Goal: Communication & Community: Answer question/provide support

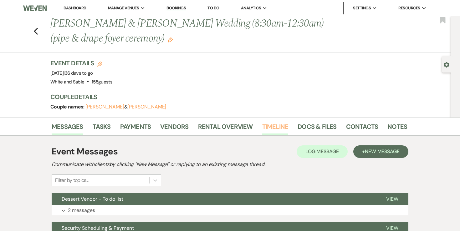
click at [278, 124] on link "Timeline" at bounding box center [275, 129] width 26 height 14
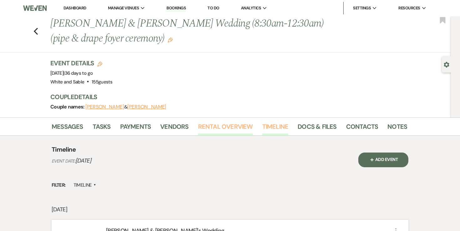
scroll to position [105, 0]
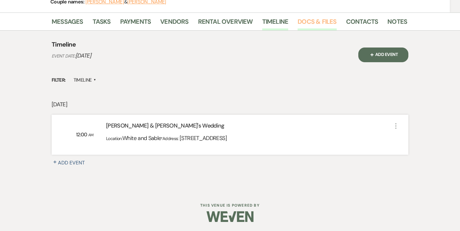
click at [314, 25] on link "Docs & Files" at bounding box center [317, 24] width 39 height 14
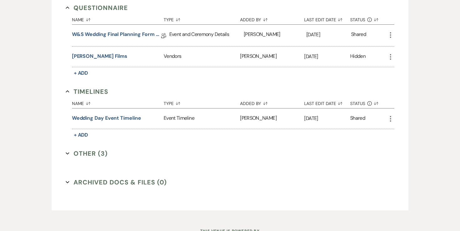
scroll to position [1336, 0]
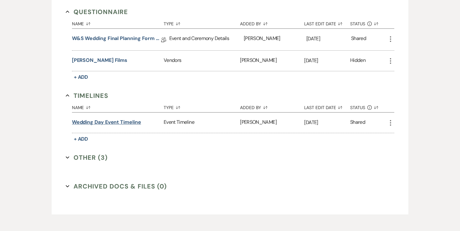
click at [129, 119] on button "Wedding Day Event Timeline" at bounding box center [106, 123] width 69 height 8
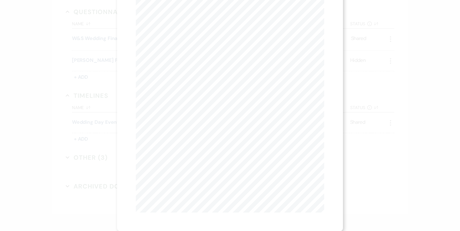
scroll to position [0, 0]
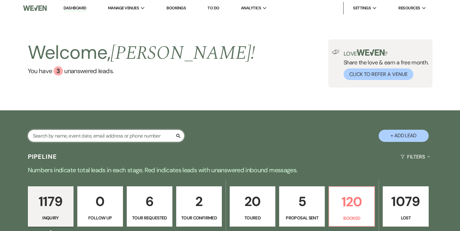
click at [102, 140] on input "text" at bounding box center [106, 136] width 157 height 12
type input "moritz"
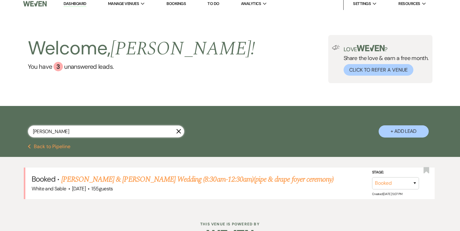
scroll to position [6, 0]
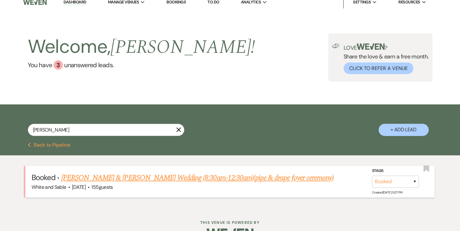
click at [104, 176] on link "Nicole Moritz & Jesse Cole's Wedding (8:30am-12:30am)(pipe & drape foyer ceremo…" at bounding box center [197, 177] width 272 height 11
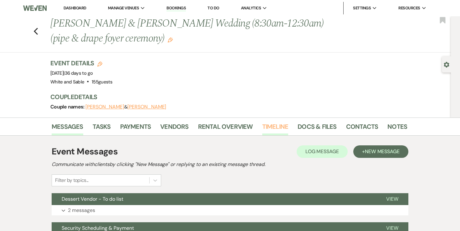
click at [278, 133] on link "Timeline" at bounding box center [275, 129] width 26 height 14
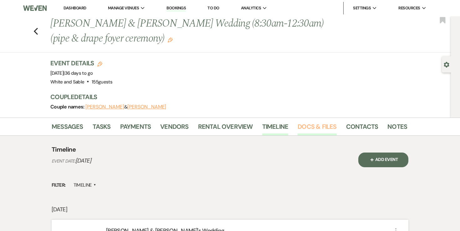
click at [300, 127] on link "Docs & Files" at bounding box center [317, 129] width 39 height 14
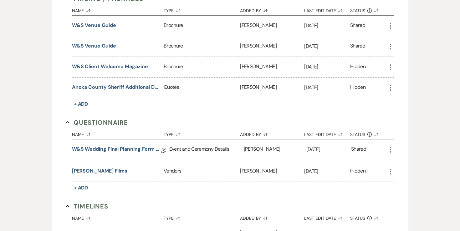
scroll to position [1358, 0]
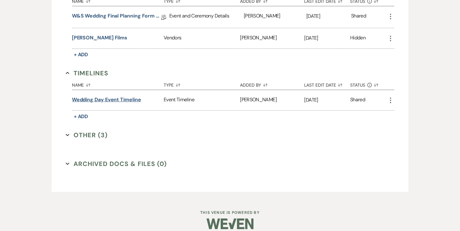
click at [125, 96] on button "Wedding Day Event Timeline" at bounding box center [106, 100] width 69 height 8
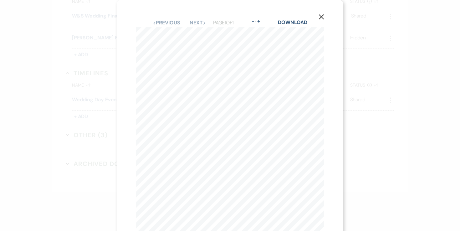
click at [320, 18] on use "button" at bounding box center [321, 16] width 5 height 5
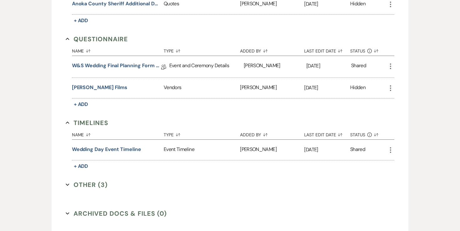
scroll to position [1307, 0]
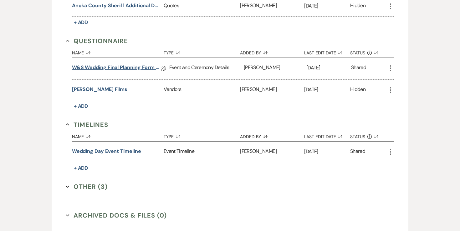
click at [112, 64] on link "W&S Wedding Final Planning Form - Jesse & Nicole" at bounding box center [116, 69] width 89 height 10
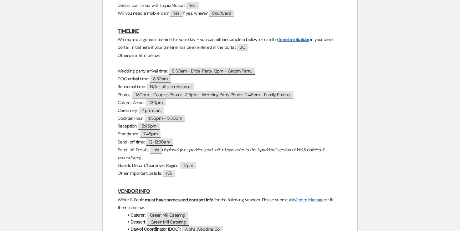
scroll to position [539, 0]
click at [189, 97] on span "1:30pm - Couples Photos. 2:15pm - Wedding Party Photos. 2:45pm - Family Photos." at bounding box center [213, 94] width 162 height 7
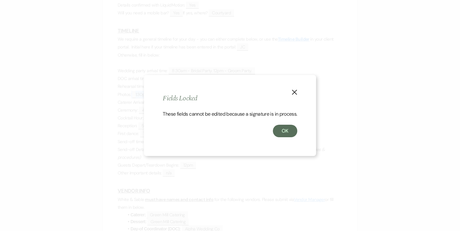
click at [292, 90] on icon "X" at bounding box center [295, 93] width 6 height 6
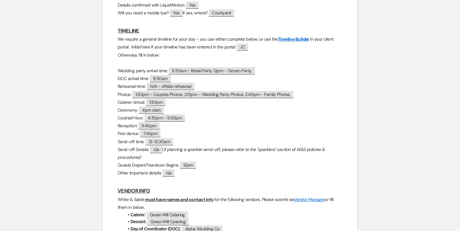
click at [236, 85] on p "Rehearsal time: ﻿ N/A - offsite rehearsal ﻿" at bounding box center [230, 87] width 225 height 8
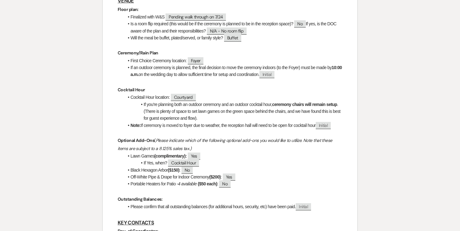
scroll to position [0, 0]
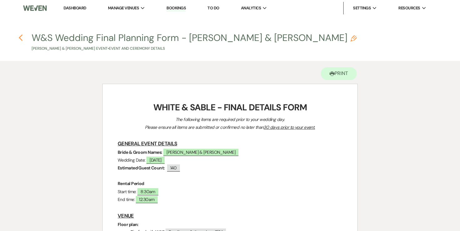
click at [22, 38] on icon "Previous" at bounding box center [20, 38] width 5 height 8
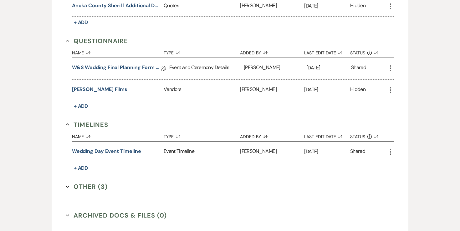
scroll to position [1305, 0]
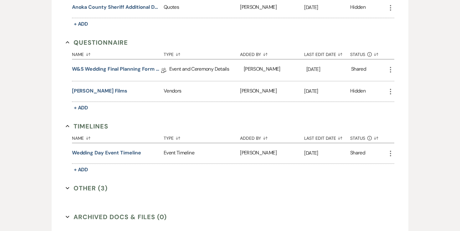
click at [389, 66] on icon "More" at bounding box center [391, 70] width 8 height 8
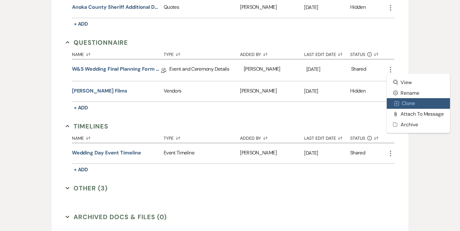
click at [399, 98] on button "Duplicate Clone" at bounding box center [418, 103] width 63 height 11
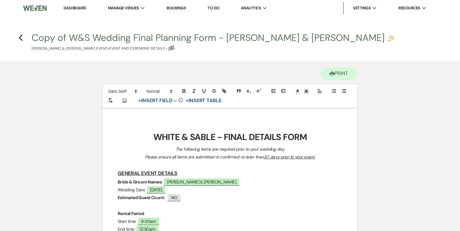
click at [388, 39] on icon "Pencil" at bounding box center [391, 38] width 6 height 6
select select "49"
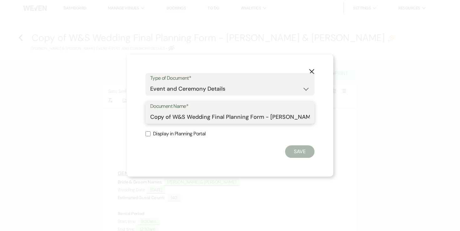
click at [206, 111] on input "Copy of W&S Wedding Final Planning Form - Jesse & Nicole" at bounding box center [230, 117] width 160 height 12
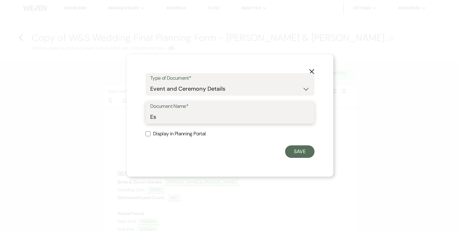
type input "E"
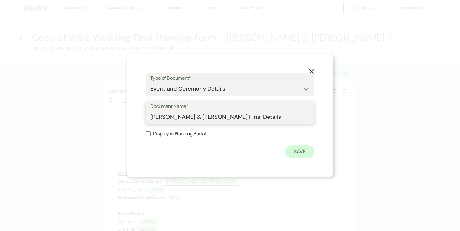
type input "Jesse & Nicole Final Details"
click at [300, 152] on button "Save" at bounding box center [299, 152] width 29 height 13
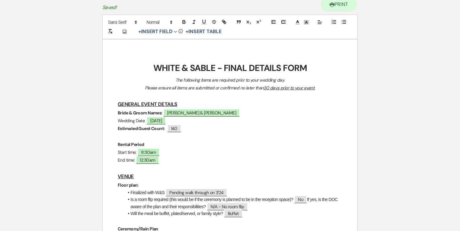
scroll to position [75, 0]
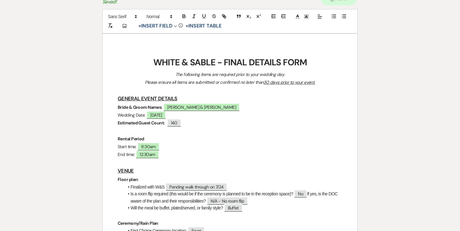
click at [190, 61] on strong "WHITE & SABLE - FINAL DETAILS FORM" at bounding box center [230, 63] width 154 height 12
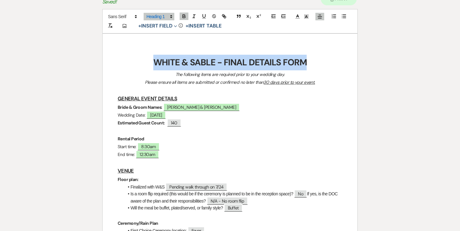
click at [190, 61] on strong "WHITE & SABLE - FINAL DETAILS FORM" at bounding box center [230, 63] width 154 height 12
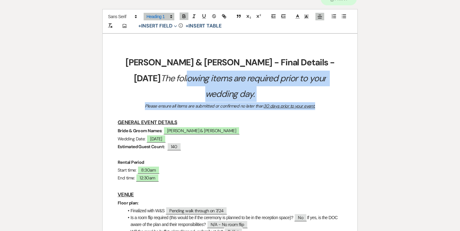
drag, startPoint x: 324, startPoint y: 90, endPoint x: 294, endPoint y: 64, distance: 39.8
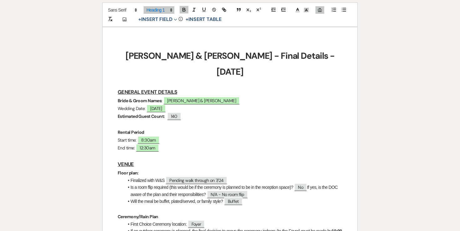
scroll to position [82, 0]
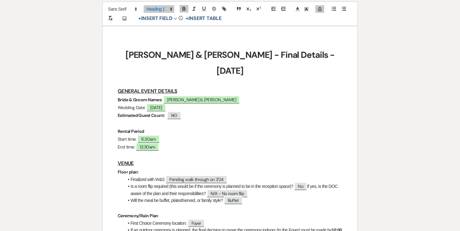
drag, startPoint x: 146, startPoint y: 92, endPoint x: 132, endPoint y: 91, distance: 13.8
click at [132, 104] on p "Wedding Date: ﻿ 09/19/2025 ﻿" at bounding box center [230, 108] width 225 height 8
drag, startPoint x: 117, startPoint y: 91, endPoint x: 146, endPoint y: 92, distance: 28.5
click at [146, 104] on p "Wedding Date: ﻿ 09/19/2025 ﻿" at bounding box center [230, 108] width 225 height 8
click at [184, 9] on icon "button" at bounding box center [184, 10] width 3 height 2
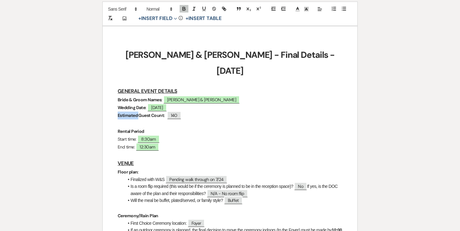
drag, startPoint x: 140, startPoint y: 100, endPoint x: 109, endPoint y: 100, distance: 30.7
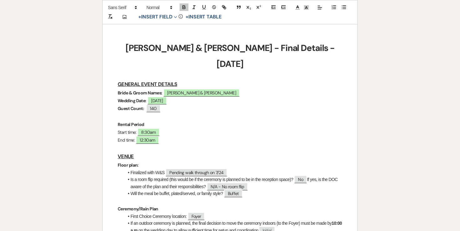
scroll to position [89, 0]
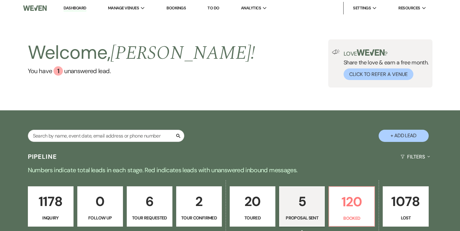
select select "6"
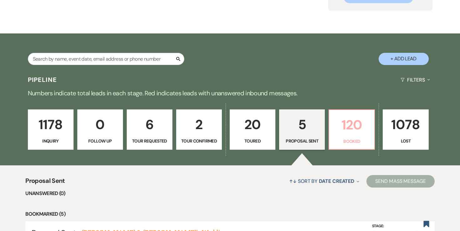
click at [343, 132] on p "120" at bounding box center [352, 125] width 38 height 21
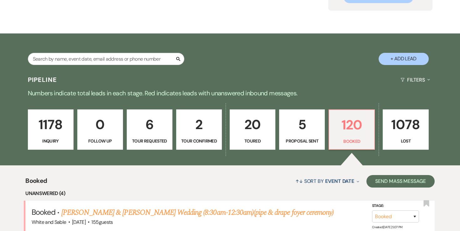
scroll to position [150, 0]
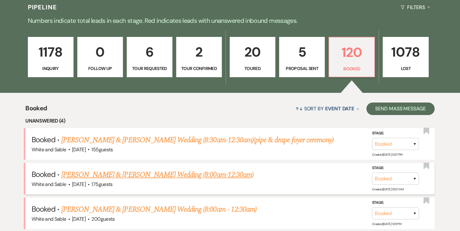
click at [187, 177] on link "Isabella Taylor & Michael Donnelly's Wedding (8:00am-12:30am)" at bounding box center [157, 174] width 192 height 11
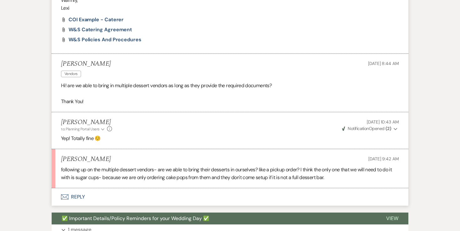
scroll to position [592, 0]
click at [87, 188] on button "Envelope Reply" at bounding box center [230, 197] width 357 height 18
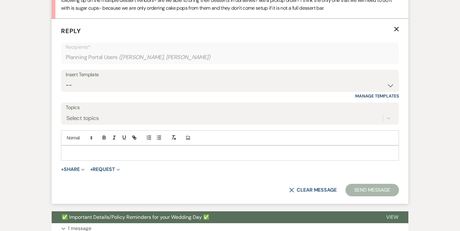
scroll to position [773, 0]
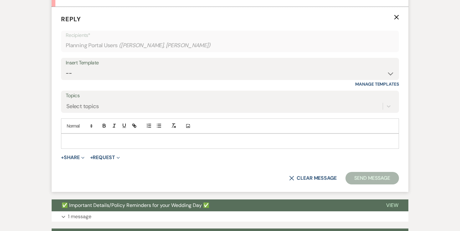
click at [102, 138] on p at bounding box center [230, 141] width 328 height 7
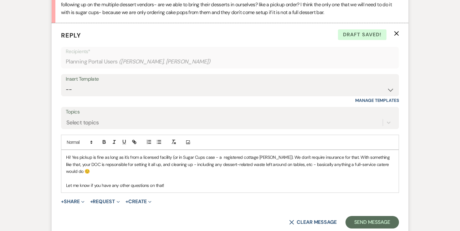
scroll to position [756, 0]
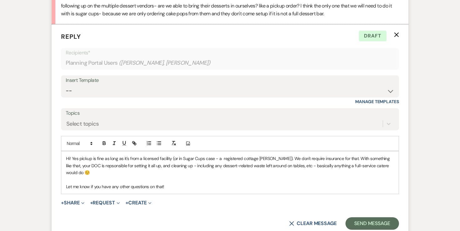
click at [76, 155] on p "Hi! Yes pickup is fine as long as it's from a licensed facility (or in Sugar Cu…" at bounding box center [230, 165] width 328 height 21
click at [150, 155] on p "Hi! Yes pickup is fine as long as it's from a licensed facility (or in Sugar Cu…" at bounding box center [230, 165] width 328 height 21
drag, startPoint x: 163, startPoint y: 151, endPoint x: 155, endPoint y: 151, distance: 8.5
click at [155, 155] on p "Hi! Yes pickup is fine as long as it's from a licensed facility (or in Sugar Cu…" at bounding box center [230, 165] width 328 height 21
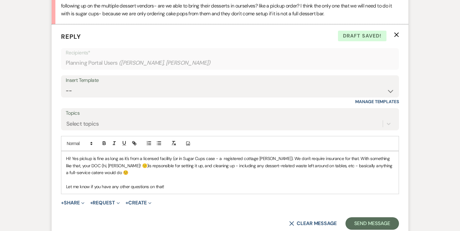
click at [156, 155] on p "Hi! Yes pickup is fine as long as it's from a licensed facility (or in Sugar Cu…" at bounding box center [230, 165] width 328 height 21
drag, startPoint x: 183, startPoint y: 151, endPoint x: 131, endPoint y: 151, distance: 52.3
click at [131, 155] on p "Hi! Yes pickup is fine as long as it's from a licensed facility (or in Sugar Cu…" at bounding box center [230, 165] width 328 height 21
click at [389, 155] on p "Hi! Yes pickup is fine as long as it's from a licensed facility (or in Sugar Cu…" at bounding box center [230, 165] width 328 height 21
click at [236, 183] on p "Let me know if you have any other questions on that!" at bounding box center [230, 186] width 328 height 7
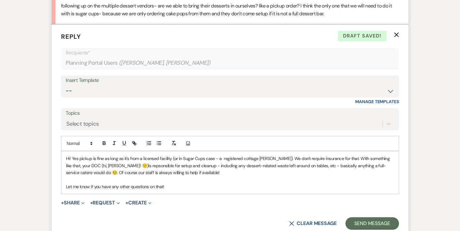
drag, startPoint x: 172, startPoint y: 175, endPoint x: 68, endPoint y: 174, distance: 103.3
click at [68, 183] on p "Let me know if you have any other questions on that!" at bounding box center [230, 186] width 328 height 7
click at [66, 183] on p "Let me know if you have any other questions on that!" at bounding box center [230, 186] width 328 height 7
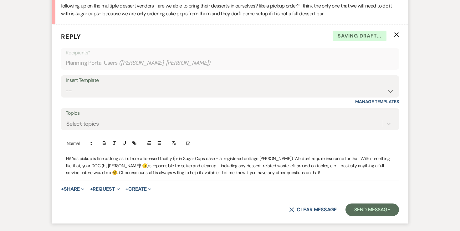
click at [271, 157] on p "Hi! Yes pickup is fine as long as it's from a licensed facility (or in Sugar Cu…" at bounding box center [230, 165] width 328 height 21
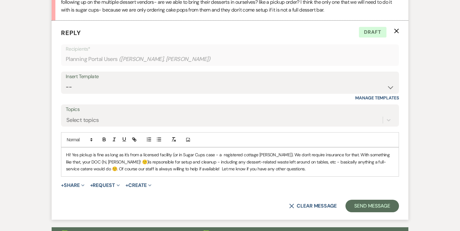
scroll to position [765, 0]
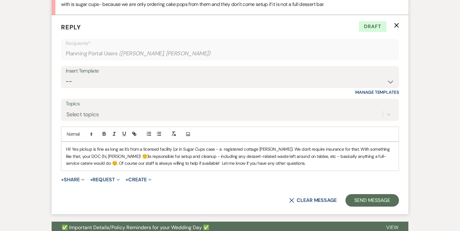
click at [204, 146] on p "Hi! Yes pickup is fine as long as it's from a licensed facility (or in Sugar Cu…" at bounding box center [230, 156] width 328 height 21
click at [365, 194] on button "Send Message" at bounding box center [373, 200] width 54 height 13
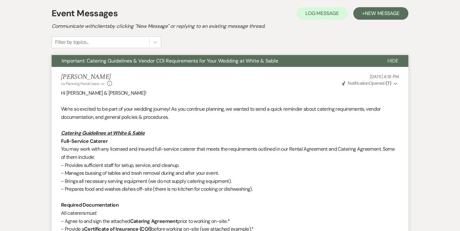
scroll to position [0, 0]
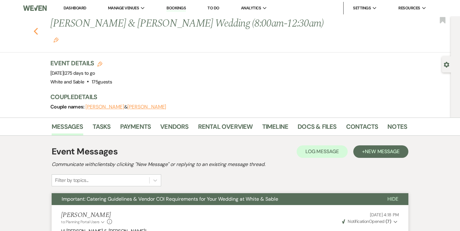
click at [36, 28] on icon "Previous" at bounding box center [35, 32] width 5 height 8
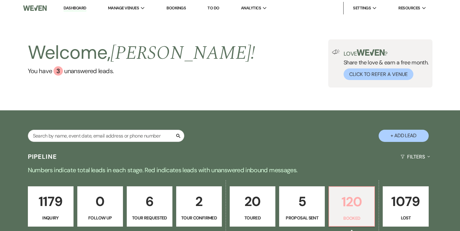
click at [337, 195] on p "120" at bounding box center [352, 202] width 38 height 21
click at [131, 18] on li "White and Sable" at bounding box center [139, 21] width 56 height 6
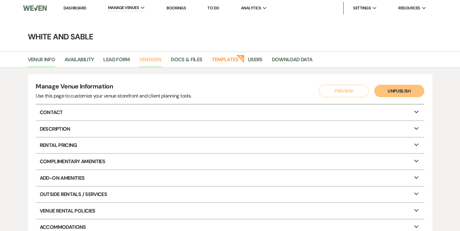
click at [142, 62] on link "Vendors" at bounding box center [150, 62] width 23 height 12
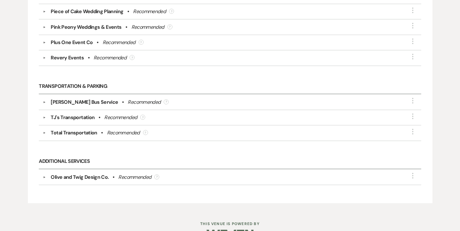
scroll to position [1896, 0]
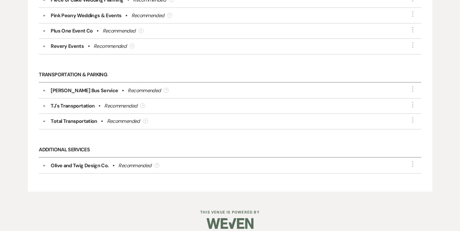
click at [114, 162] on div "Olive and Twig Design Co. • Recommended ?" at bounding box center [232, 166] width 372 height 8
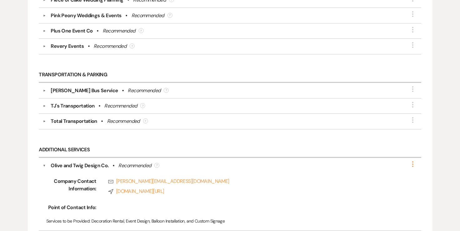
click at [411, 161] on icon "More" at bounding box center [413, 165] width 8 height 8
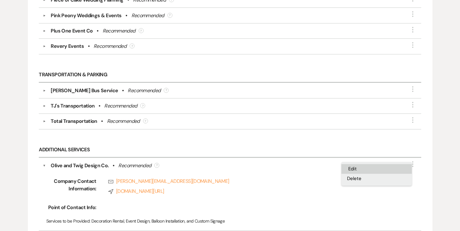
click at [396, 165] on button "Edit" at bounding box center [376, 169] width 70 height 10
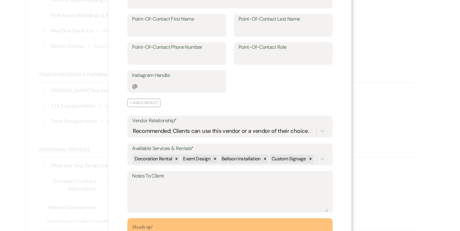
scroll to position [121, 0]
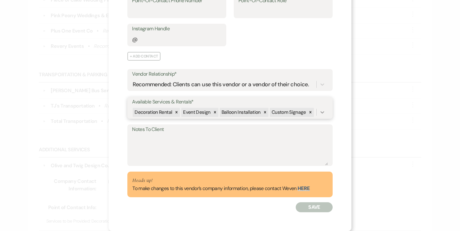
click at [324, 112] on icon at bounding box center [322, 112] width 6 height 6
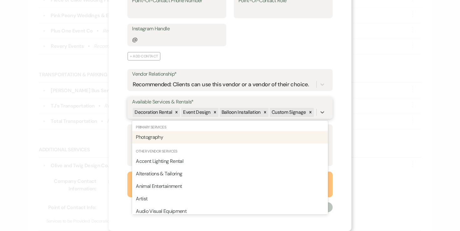
click at [309, 135] on div "Photography" at bounding box center [230, 137] width 196 height 13
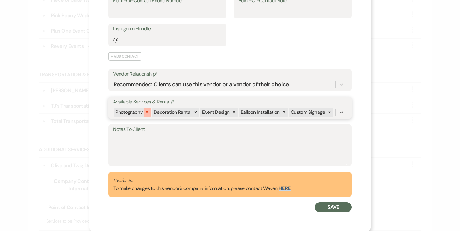
click at [148, 113] on icon at bounding box center [147, 112] width 2 height 2
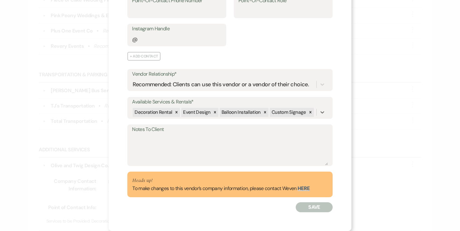
click at [301, 207] on button "Save" at bounding box center [314, 208] width 37 height 10
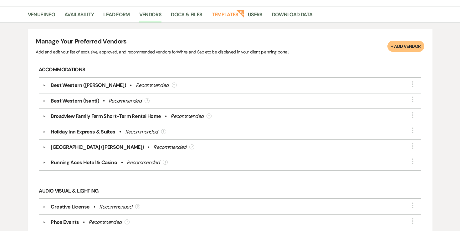
scroll to position [0, 0]
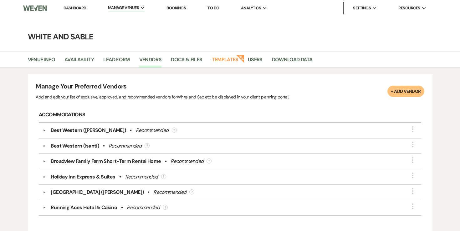
click at [80, 10] on link "Dashboard" at bounding box center [75, 7] width 23 height 5
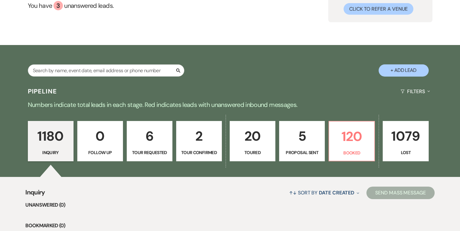
scroll to position [122, 0]
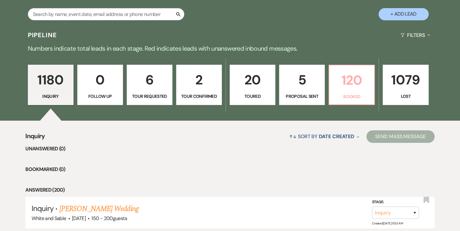
click at [354, 87] on p "120" at bounding box center [352, 80] width 38 height 21
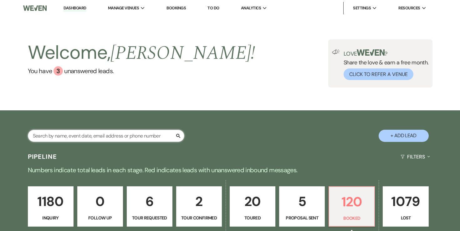
click at [100, 136] on input "text" at bounding box center [106, 136] width 157 height 12
type input "bailey"
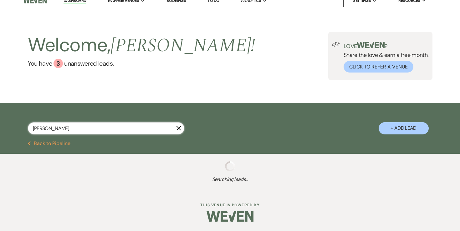
select select "8"
select select "5"
select select "8"
select select "5"
select select "8"
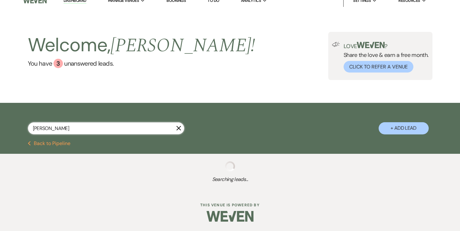
select select "5"
select select "8"
select select "2"
select select "8"
select select "2"
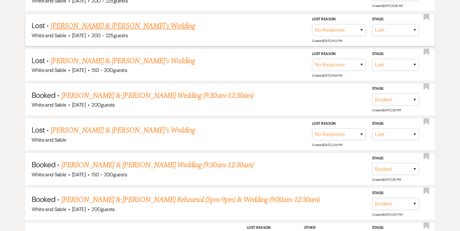
scroll to position [299, 0]
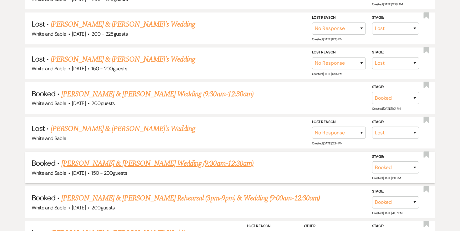
click at [118, 160] on link "Bailey Waldhauser & TJ Hallfin's Wedding (9:30am-12:30am)" at bounding box center [157, 163] width 192 height 11
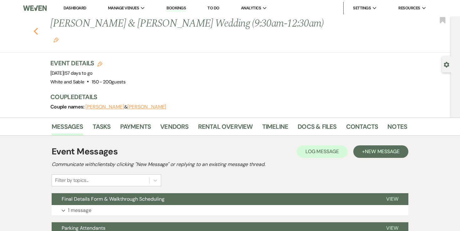
click at [36, 28] on use "button" at bounding box center [36, 31] width 4 height 7
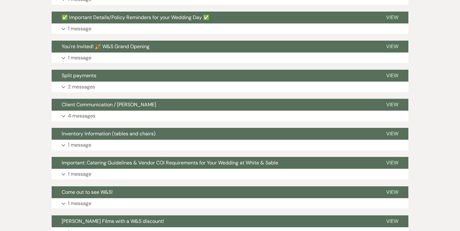
select select "8"
select select "5"
select select "8"
select select "5"
select select "8"
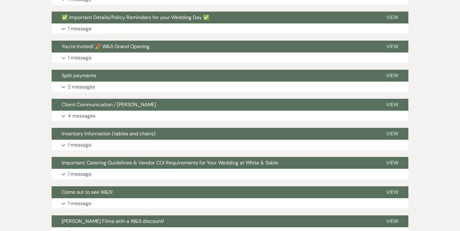
select select "5"
select select "8"
select select "2"
select select "8"
select select "2"
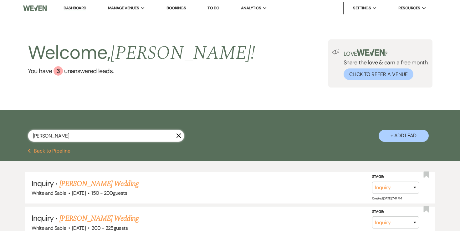
click at [67, 133] on input "bailey" at bounding box center [106, 136] width 157 height 12
type input "julia"
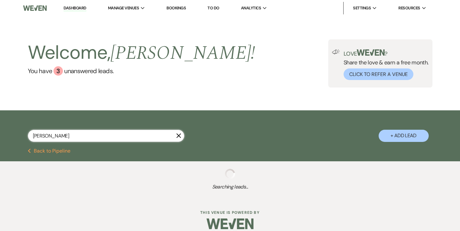
select select "8"
select select "5"
select select "8"
select select "6"
select select "8"
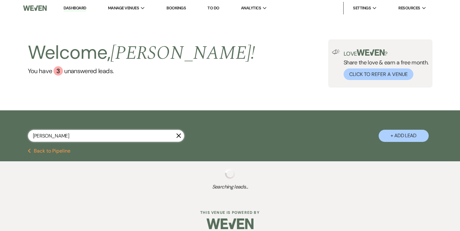
select select "4"
select select "8"
select select "2"
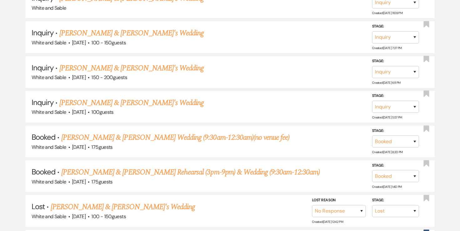
scroll to position [290, 0]
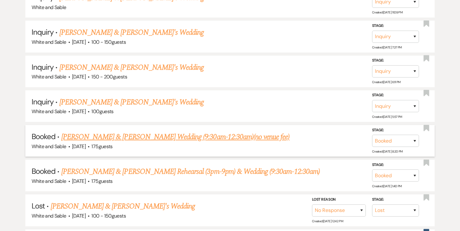
click at [116, 136] on link "Julia Hudgens & Everett Waldon's Wedding (9:30am-12:30am)(no venue fee)" at bounding box center [175, 136] width 228 height 11
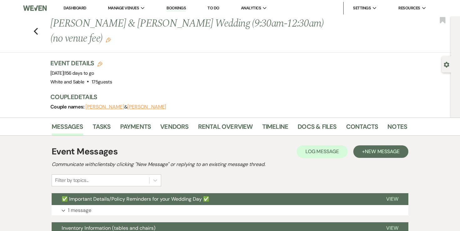
click at [32, 28] on div "Previous Julia Hudgens & Everett Waldon's Wedding (9:30am-12:30am)(no venue fee…" at bounding box center [224, 34] width 454 height 36
click at [36, 29] on icon "Previous" at bounding box center [35, 32] width 5 height 8
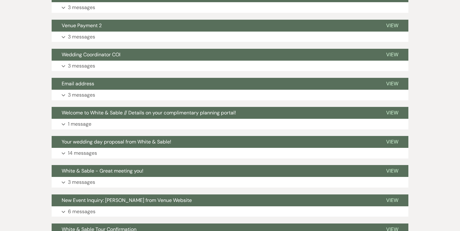
select select "8"
select select "5"
select select "8"
select select "6"
select select "8"
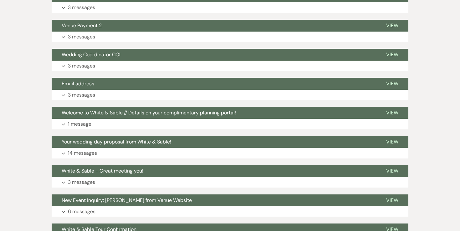
select select "4"
select select "8"
select select "2"
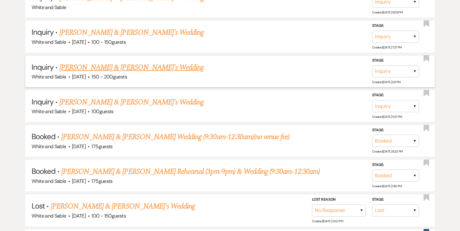
scroll to position [0, 0]
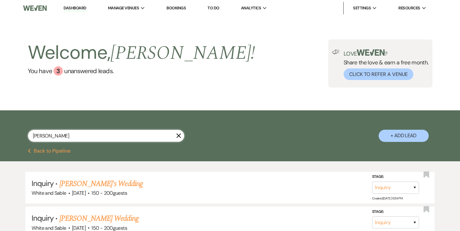
click at [86, 131] on input "julia" at bounding box center [106, 136] width 157 height 12
type input "rooney"
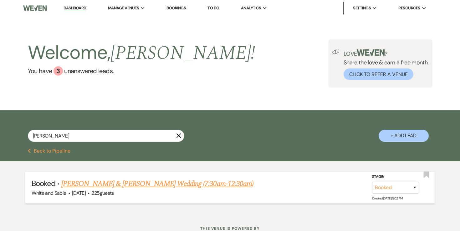
click at [163, 191] on div "White and Sable · Sep 20, 2025 · 225 guests" at bounding box center [230, 193] width 397 height 8
click at [165, 186] on link "Carson Fossum & Maddie Rooney's Wedding (7:30am-12:30am)" at bounding box center [157, 183] width 192 height 11
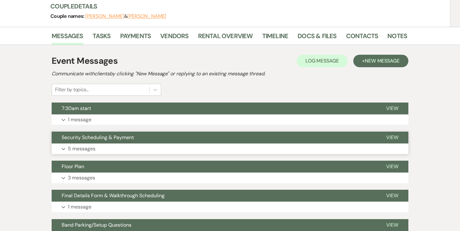
scroll to position [101, 0]
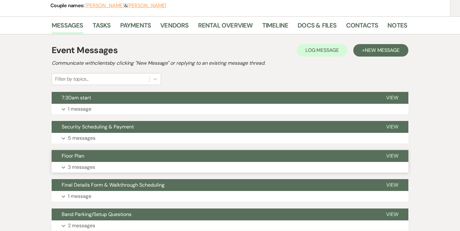
click at [80, 163] on p "3 messages" at bounding box center [81, 167] width 27 height 8
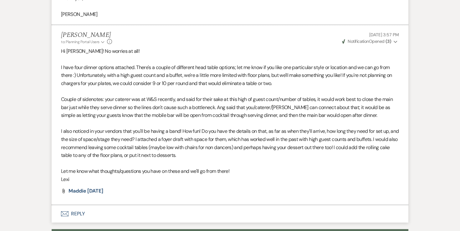
scroll to position [668, 0]
